Goal: Transaction & Acquisition: Purchase product/service

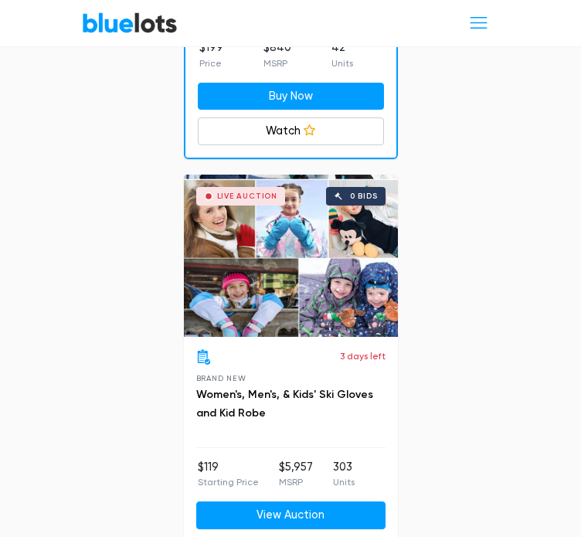
scroll to position [1082, 0]
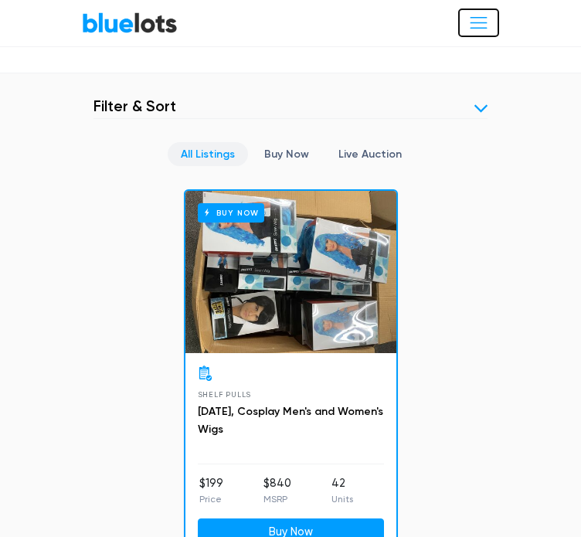
click at [481, 21] on span "Toggle navigation" at bounding box center [478, 22] width 21 height 21
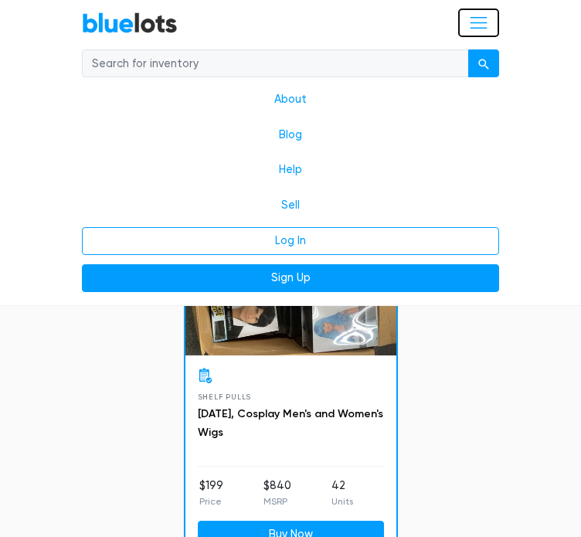
scroll to position [799, 0]
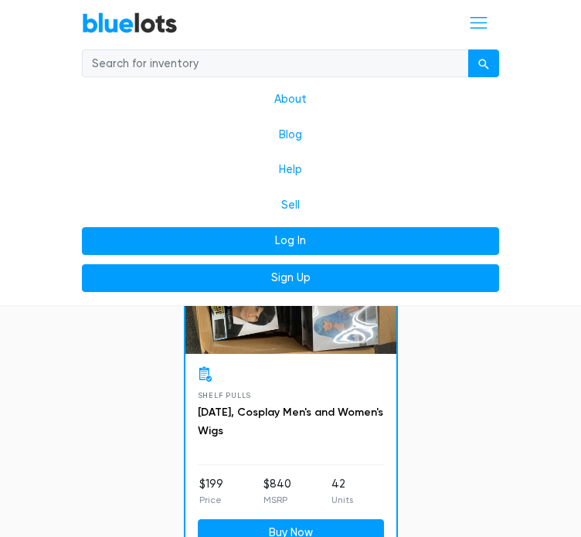
click at [336, 237] on link "Log In" at bounding box center [290, 241] width 417 height 28
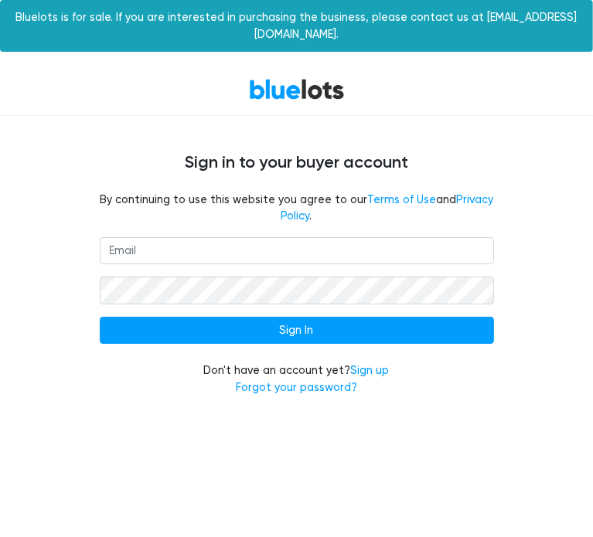
click at [249, 258] on input "email" at bounding box center [297, 251] width 394 height 28
type input "maisamirmohamed@gmail.com"
click at [373, 369] on link "Sign up" at bounding box center [370, 370] width 39 height 13
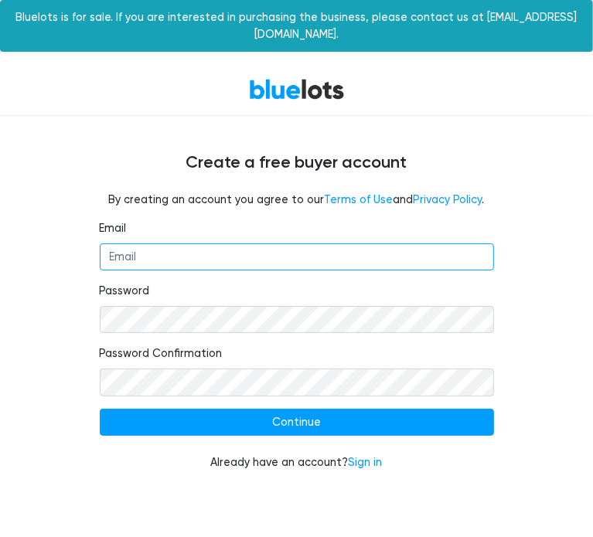
click at [192, 243] on input "Email" at bounding box center [297, 257] width 394 height 28
type input "maisamirmohamed@gmail.com"
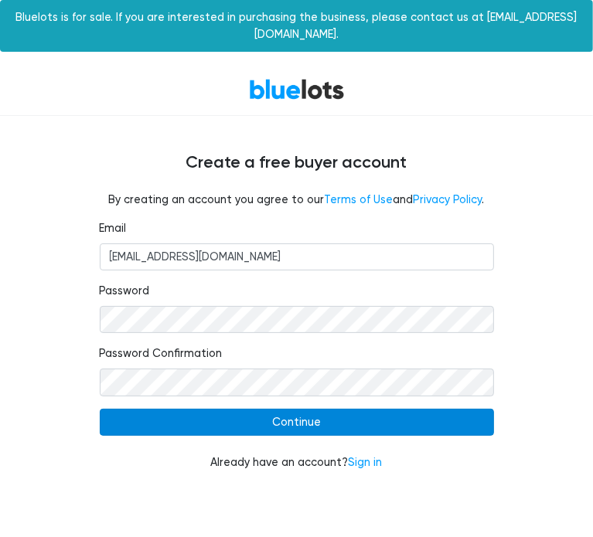
click at [300, 434] on input "Continue" at bounding box center [297, 423] width 394 height 28
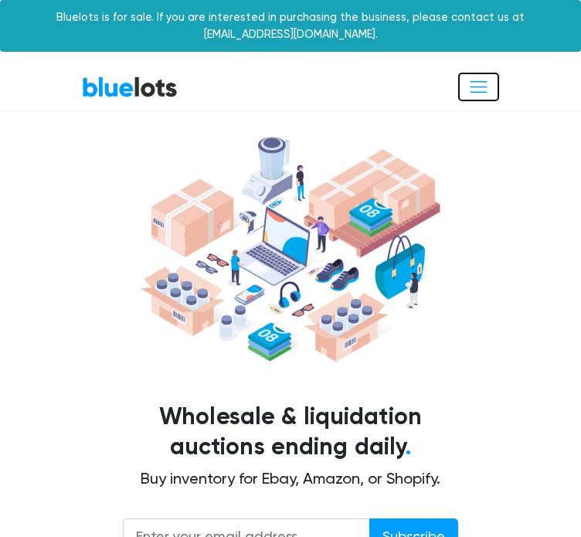
click at [482, 91] on span "Toggle navigation" at bounding box center [478, 87] width 21 height 21
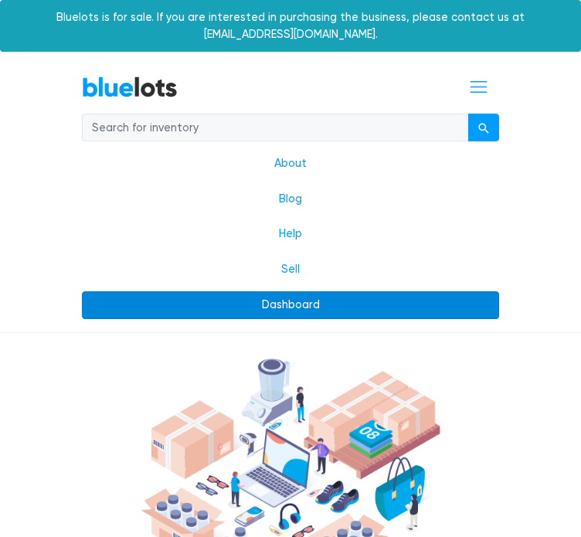
click at [320, 305] on link "Dashboard" at bounding box center [290, 305] width 417 height 28
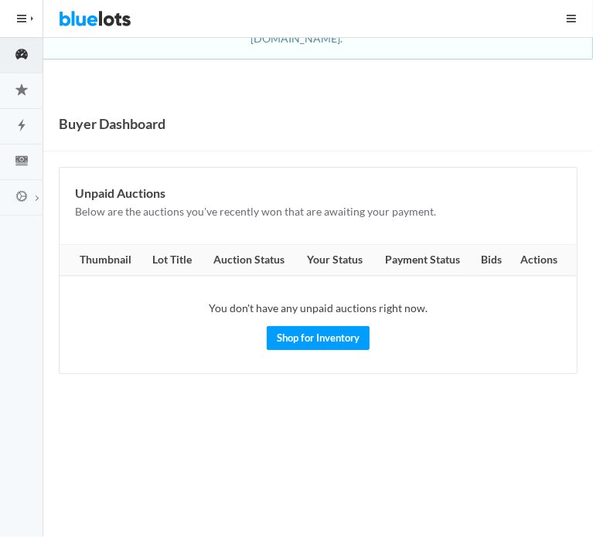
click at [28, 15] on button "HIDE MENU" at bounding box center [21, 18] width 43 height 37
click at [571, 14] on button "button" at bounding box center [571, 18] width 43 height 37
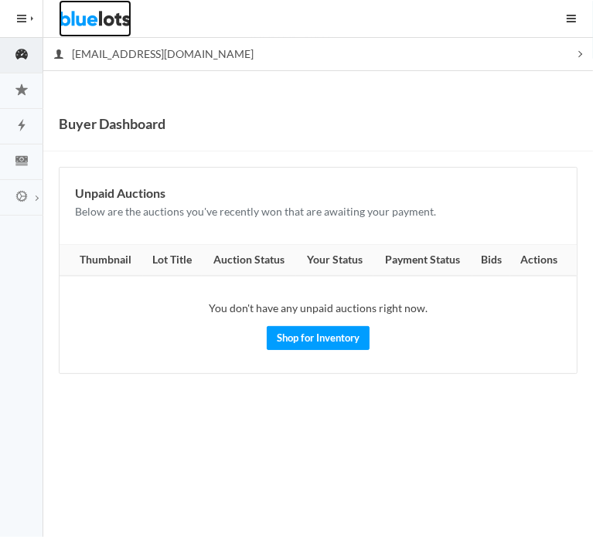
click at [95, 18] on img at bounding box center [95, 18] width 73 height 37
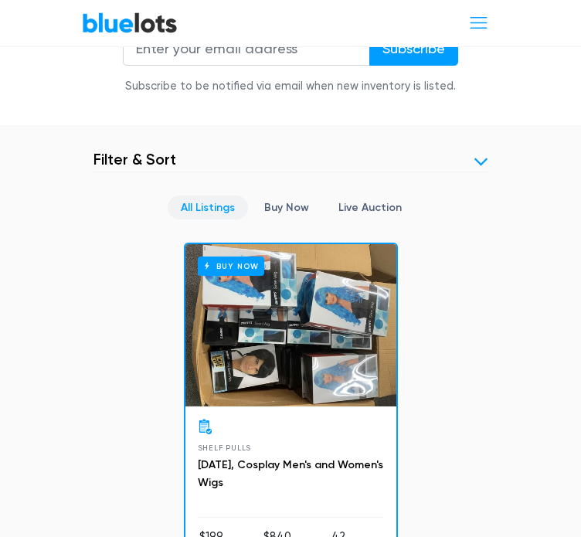
scroll to position [541, 0]
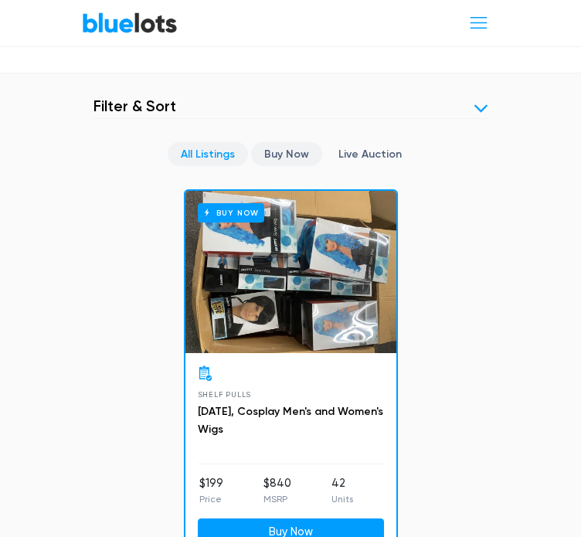
click at [285, 155] on link "Buy Now" at bounding box center [286, 154] width 71 height 24
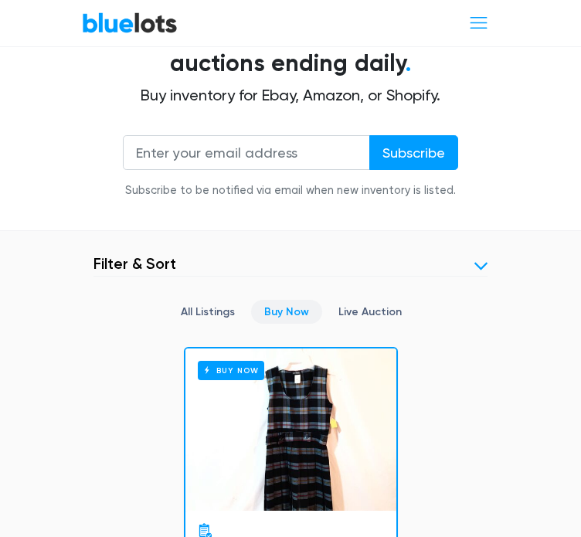
scroll to position [386, 0]
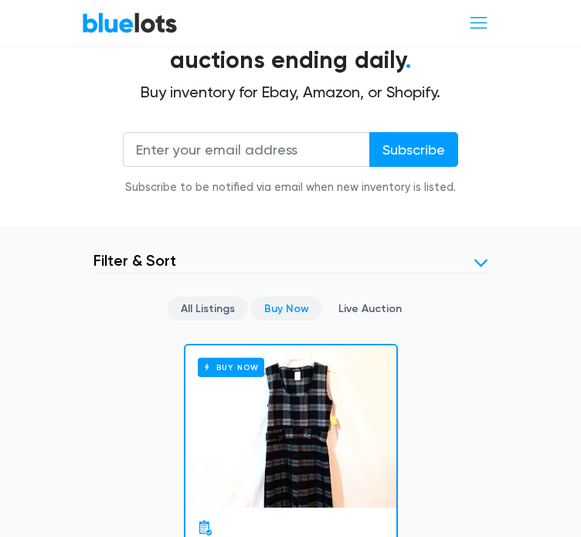
click at [207, 299] on link "All Listings" at bounding box center [208, 309] width 80 height 24
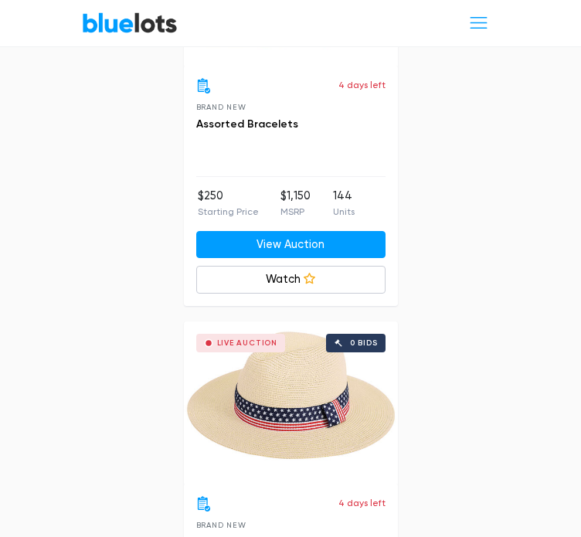
scroll to position [12950, 0]
